Goal: Register for event/course

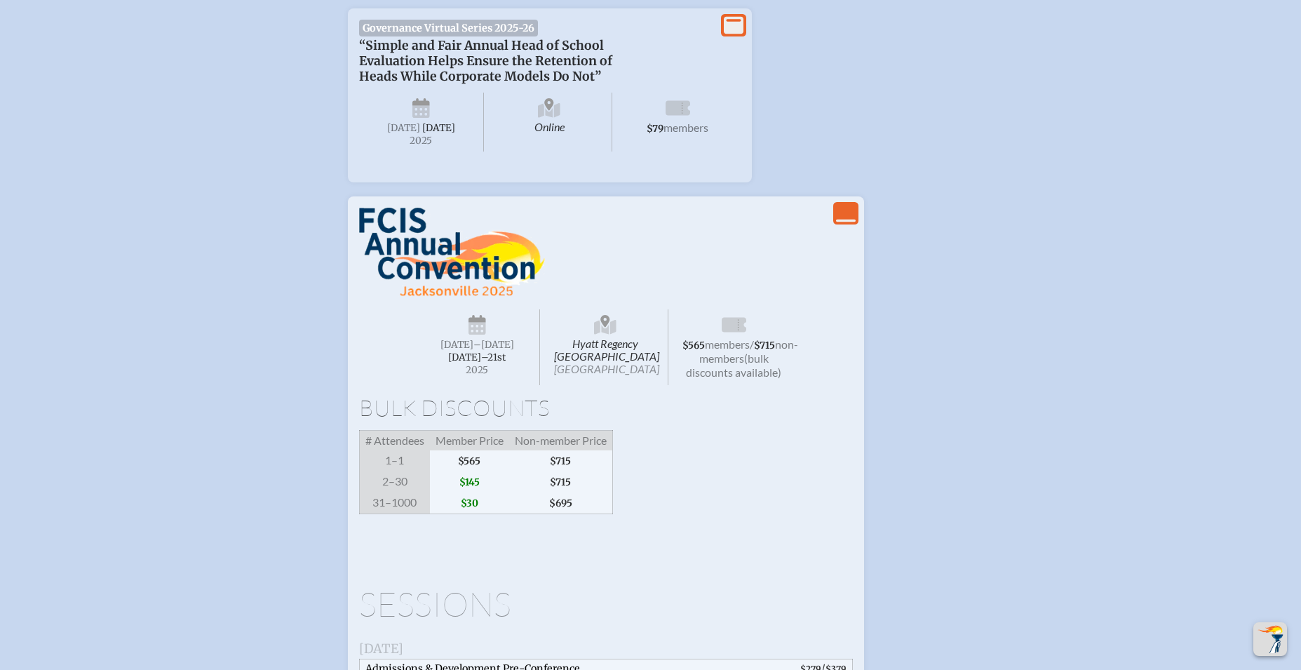
scroll to position [2033, 0]
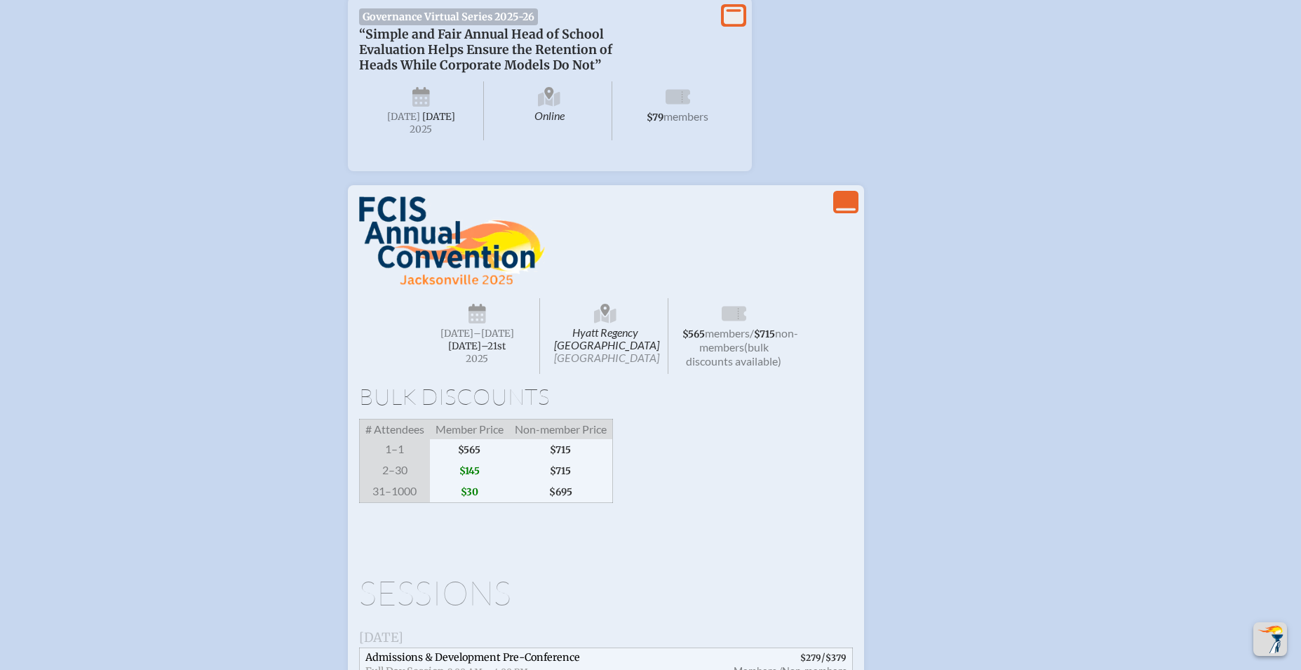
type input "desroang@berkeleyprep.org"
click at [597, 374] on span "Hyatt Regency Jacksonville Riverfront Jacksonville" at bounding box center [606, 336] width 126 height 76
click at [603, 364] on span "[GEOGRAPHIC_DATA]" at bounding box center [606, 357] width 105 height 13
click at [602, 364] on span "[GEOGRAPHIC_DATA]" at bounding box center [606, 357] width 105 height 13
click at [604, 374] on span "Hyatt Regency Jacksonville Riverfront Jacksonville" at bounding box center [606, 336] width 126 height 76
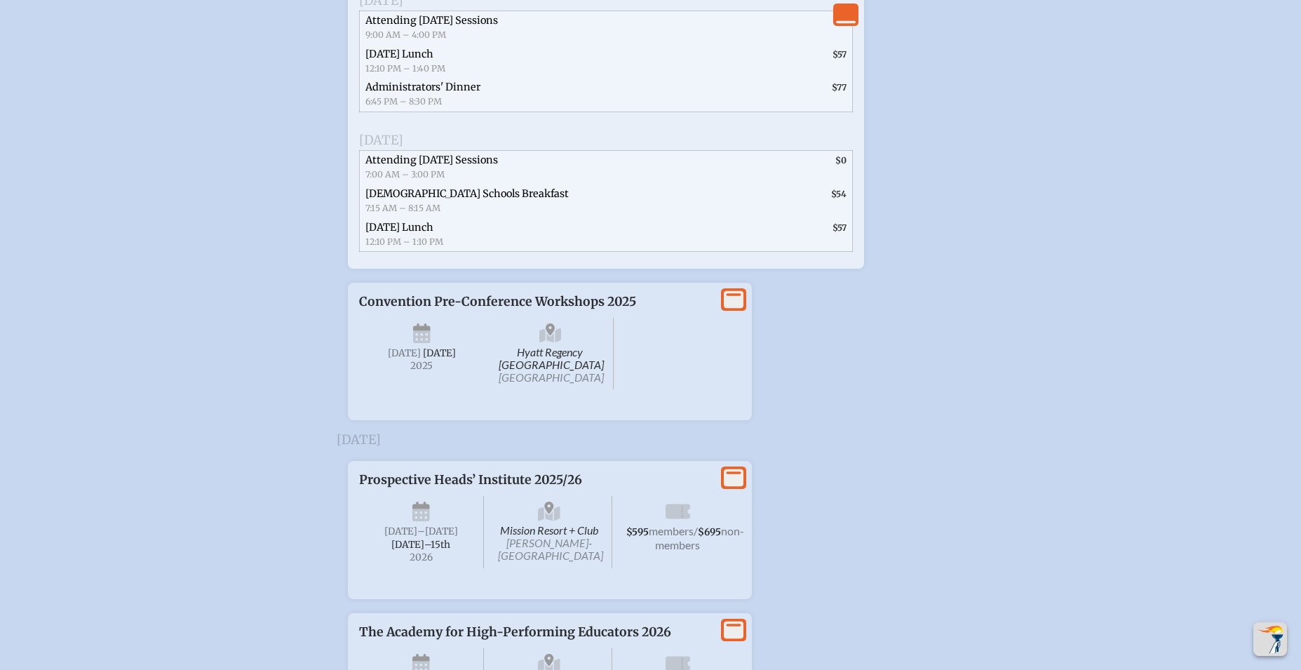
scroll to position [2994, 0]
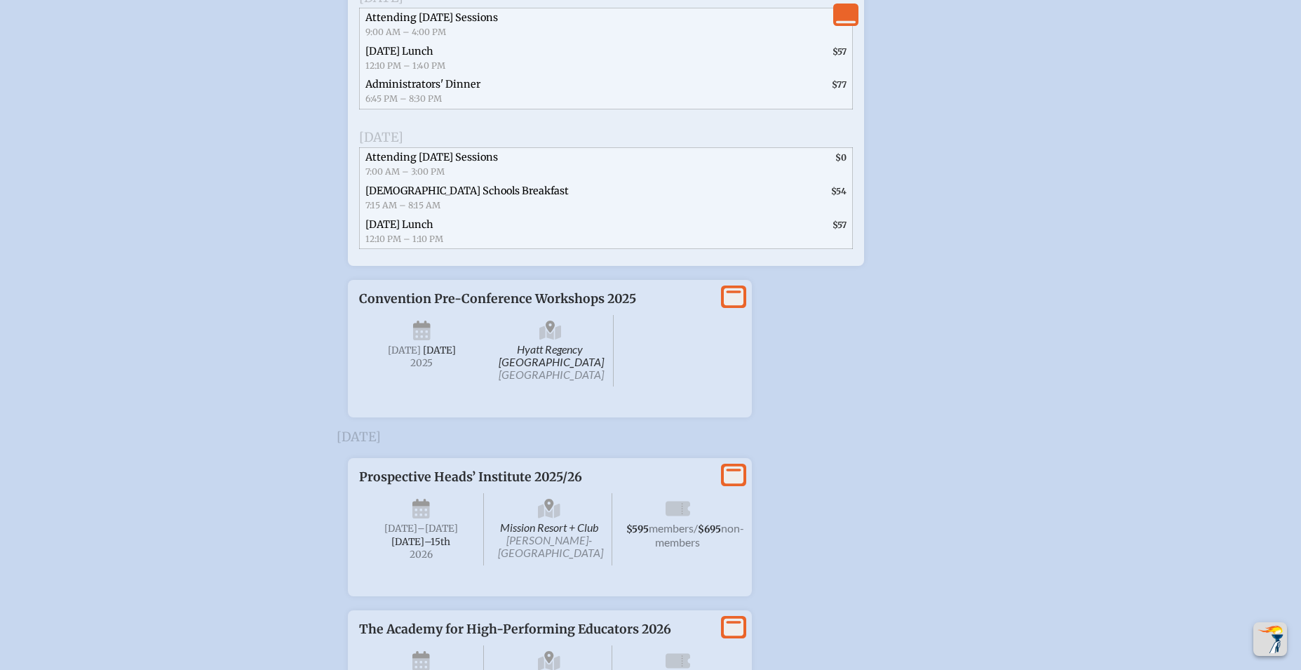
click at [553, 386] on span "Hyatt Regency Jacksonville Riverfront Jacksonville" at bounding box center [550, 351] width 126 height 72
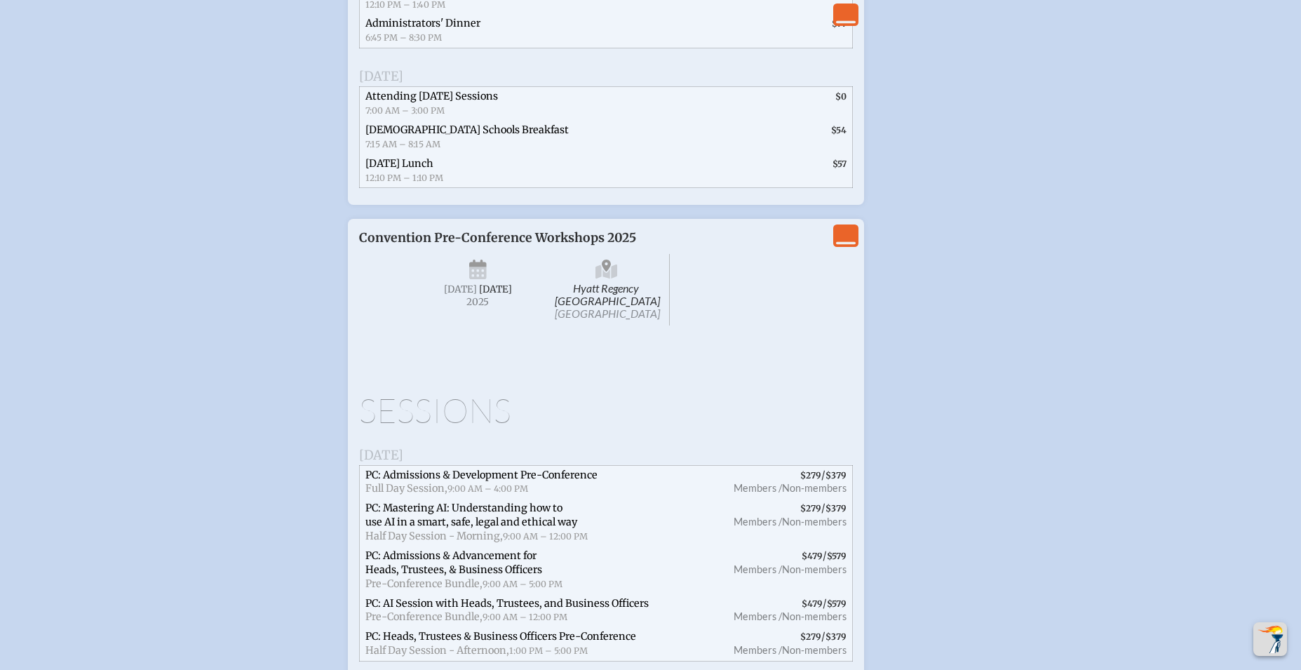
scroll to position [3050, 0]
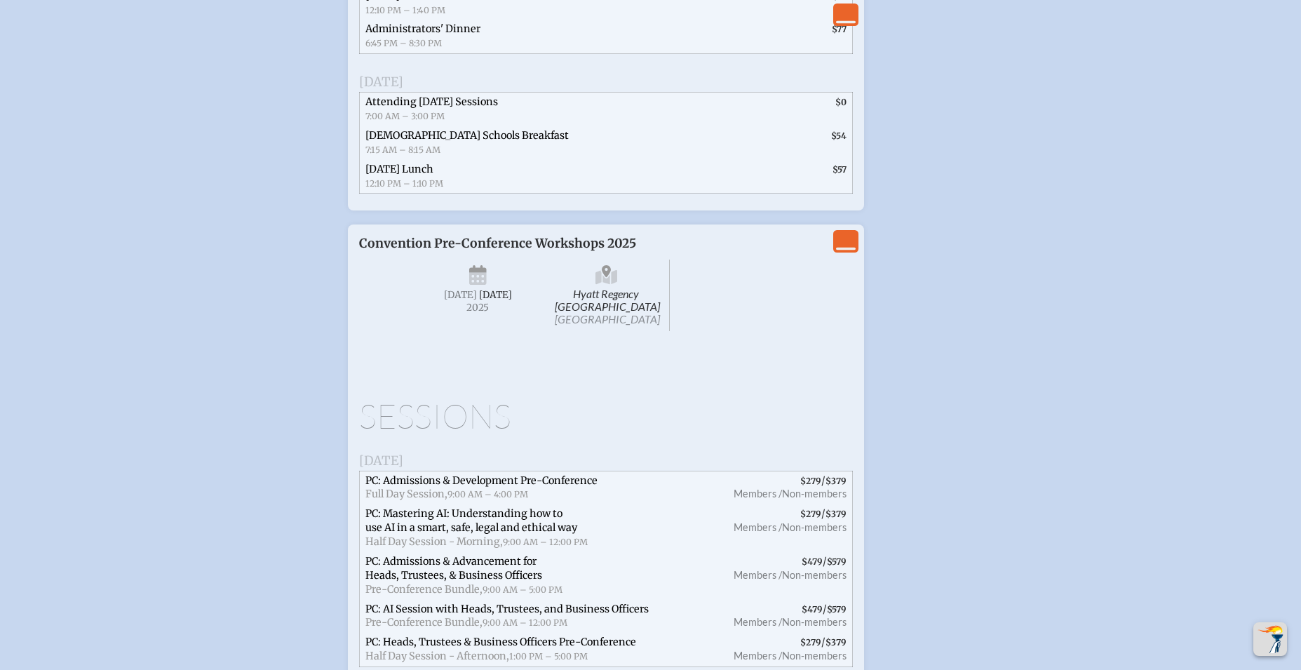
click at [607, 331] on span "Hyatt Regency Jacksonville Riverfront Jacksonville" at bounding box center [606, 295] width 126 height 72
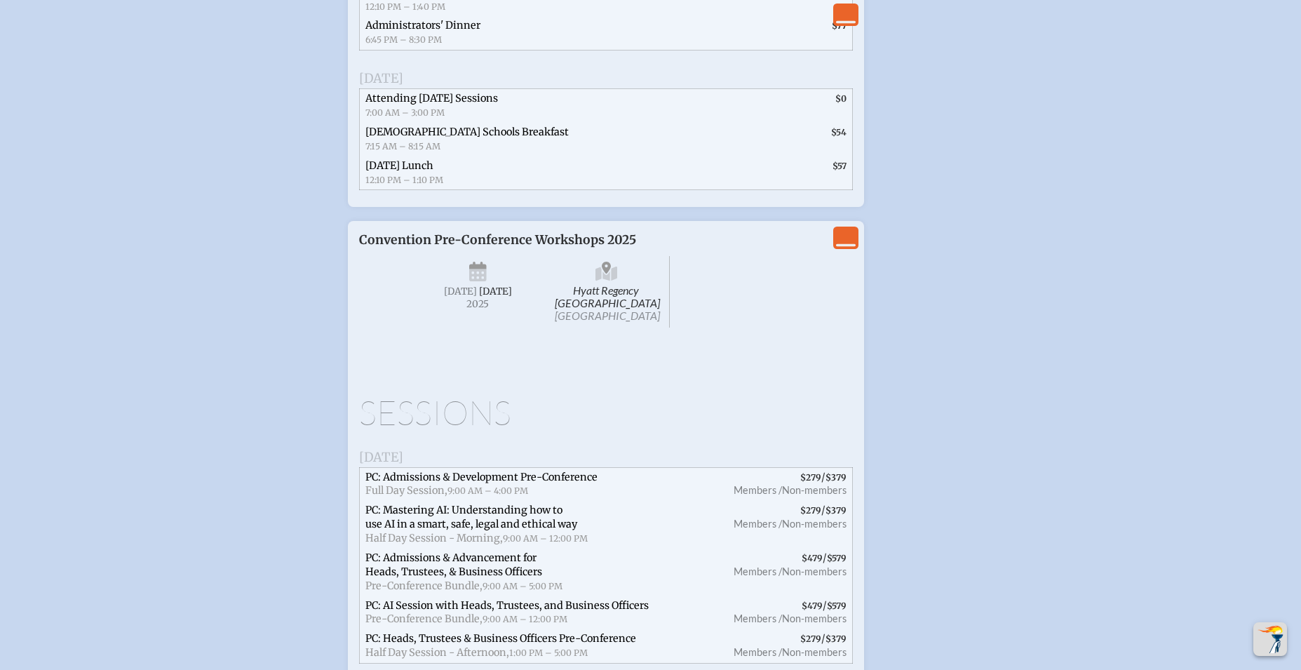
click at [849, 248] on icon "View Less" at bounding box center [846, 238] width 20 height 20
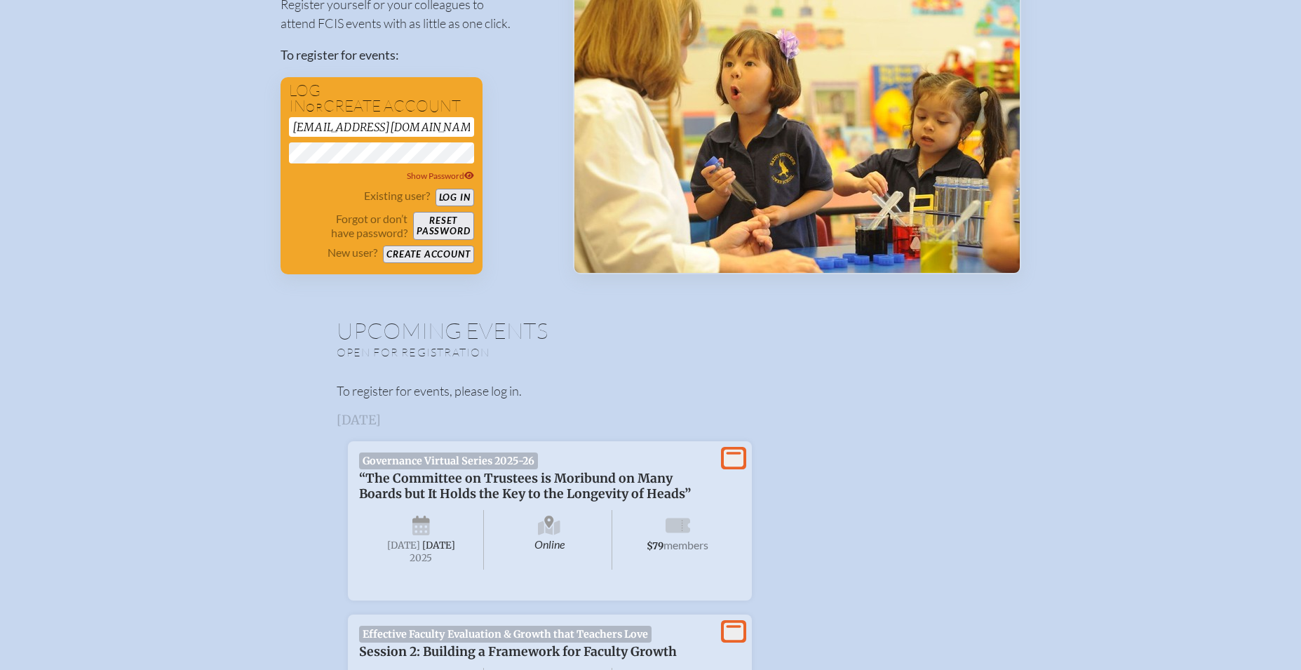
scroll to position [0, 0]
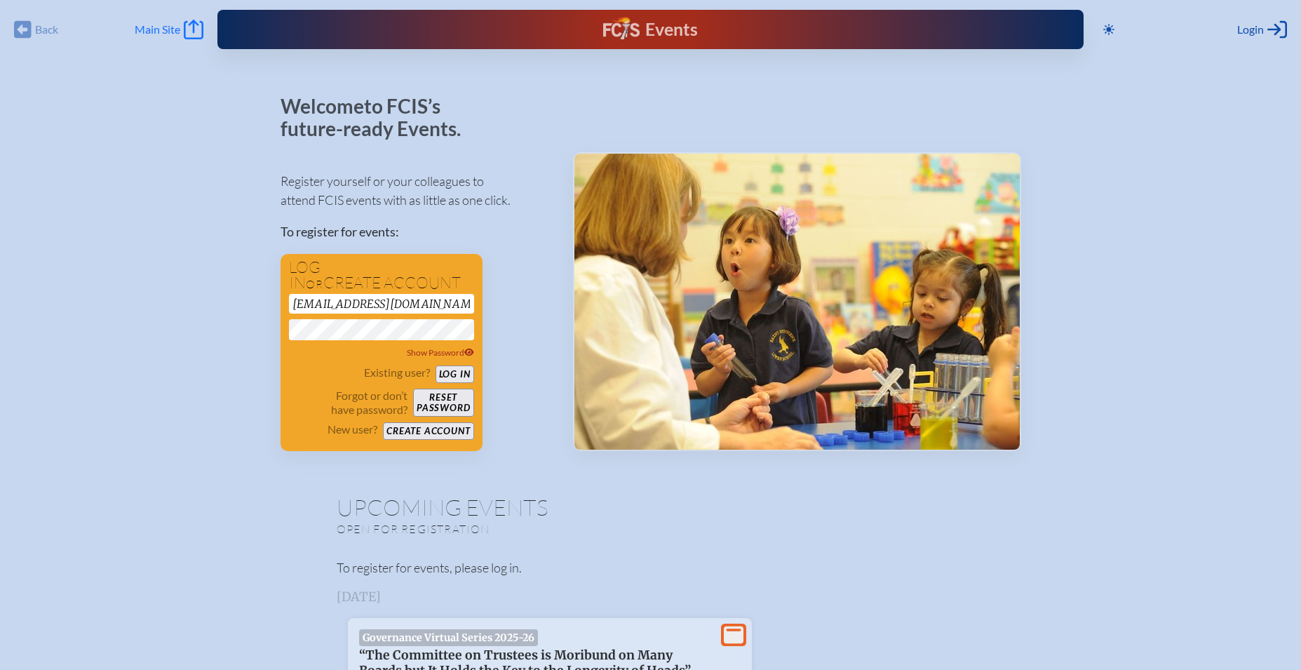
click at [158, 25] on span "Main Site" at bounding box center [158, 29] width 46 height 14
